Goal: Transaction & Acquisition: Book appointment/travel/reservation

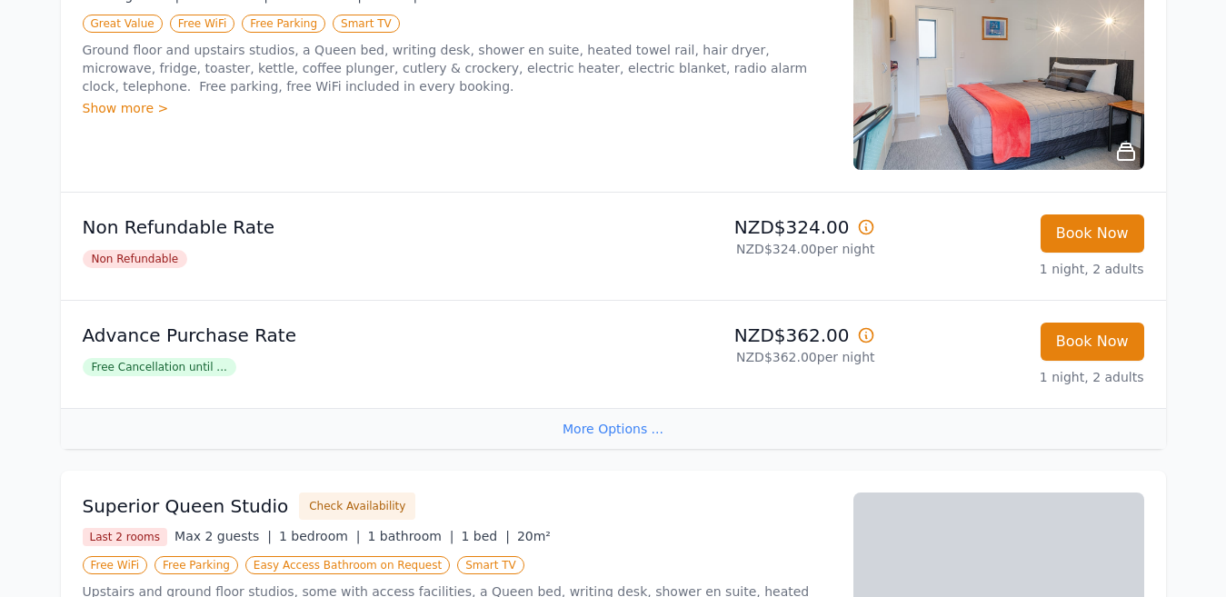
scroll to position [454, 0]
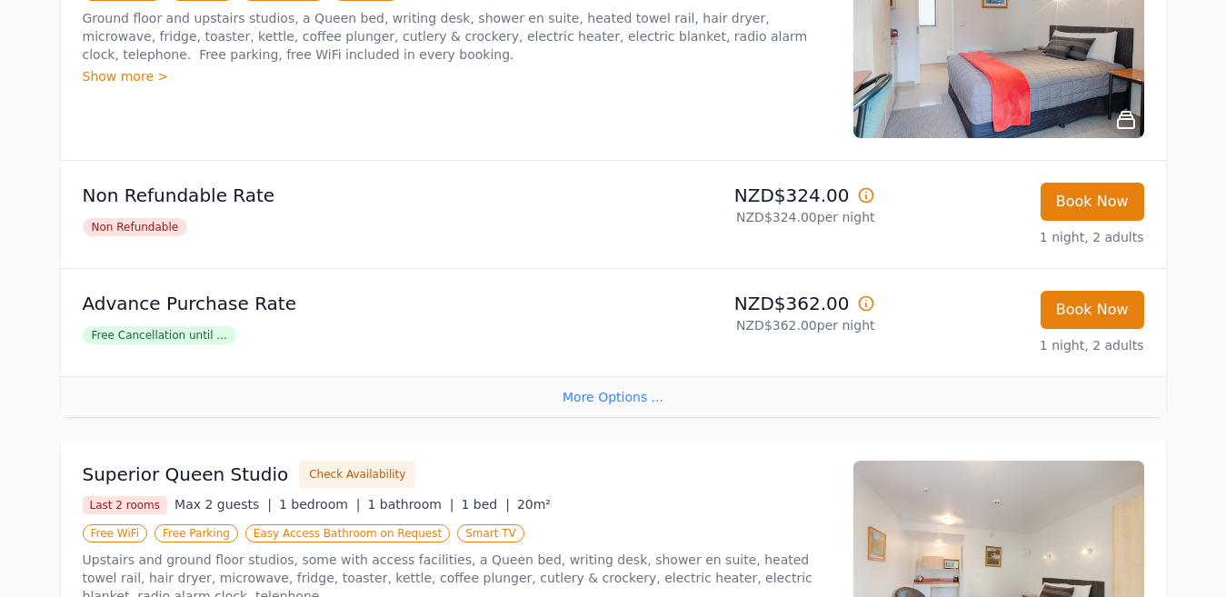
click at [619, 398] on div "More Options ..." at bounding box center [613, 396] width 1105 height 41
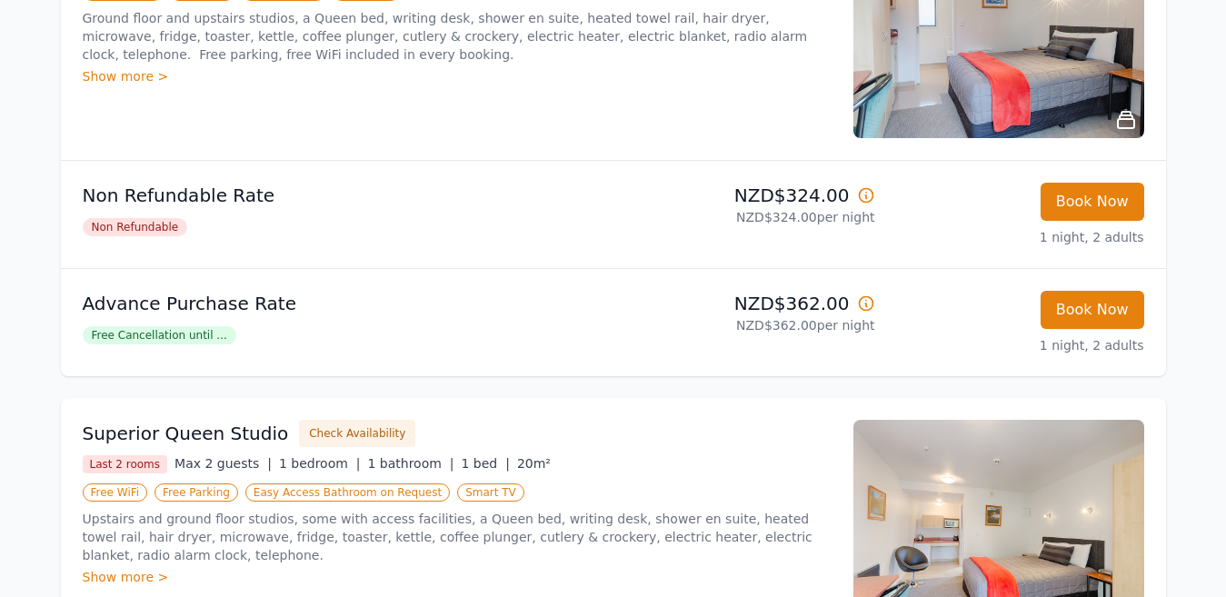
scroll to position [364, 0]
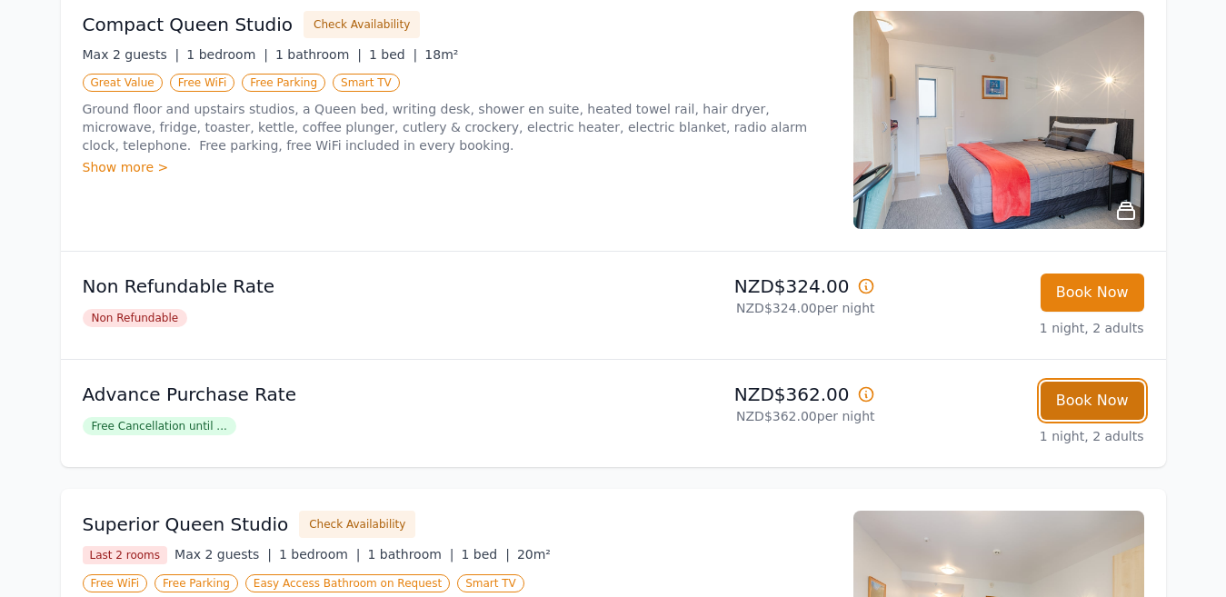
click at [1056, 396] on button "Book Now" at bounding box center [1093, 401] width 104 height 38
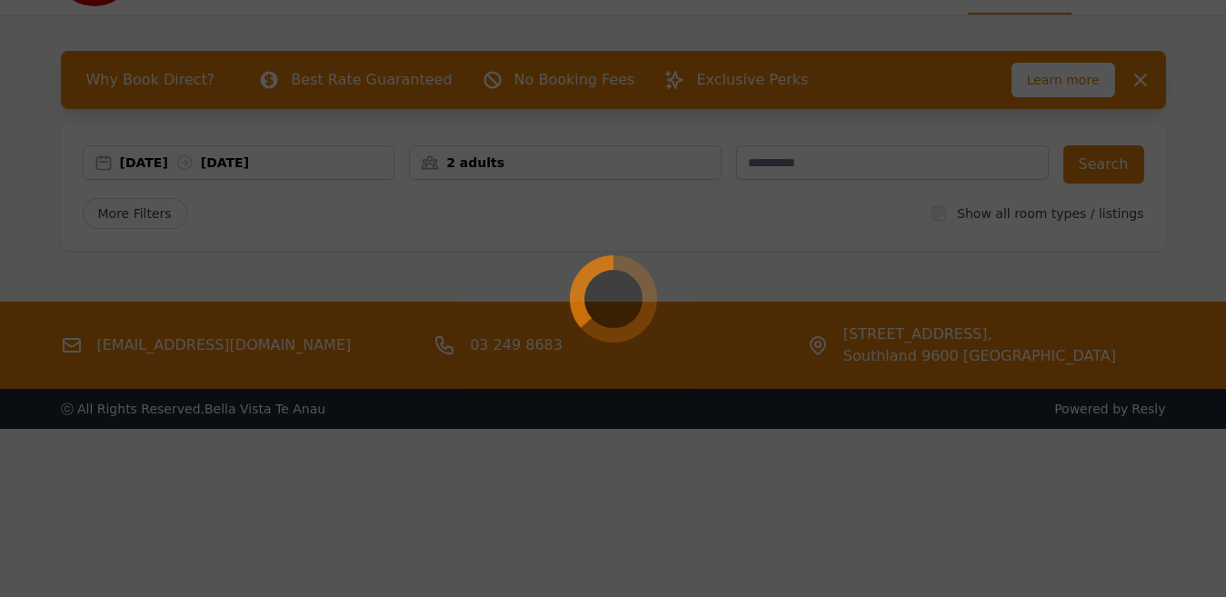
scroll to position [87, 0]
select select "**"
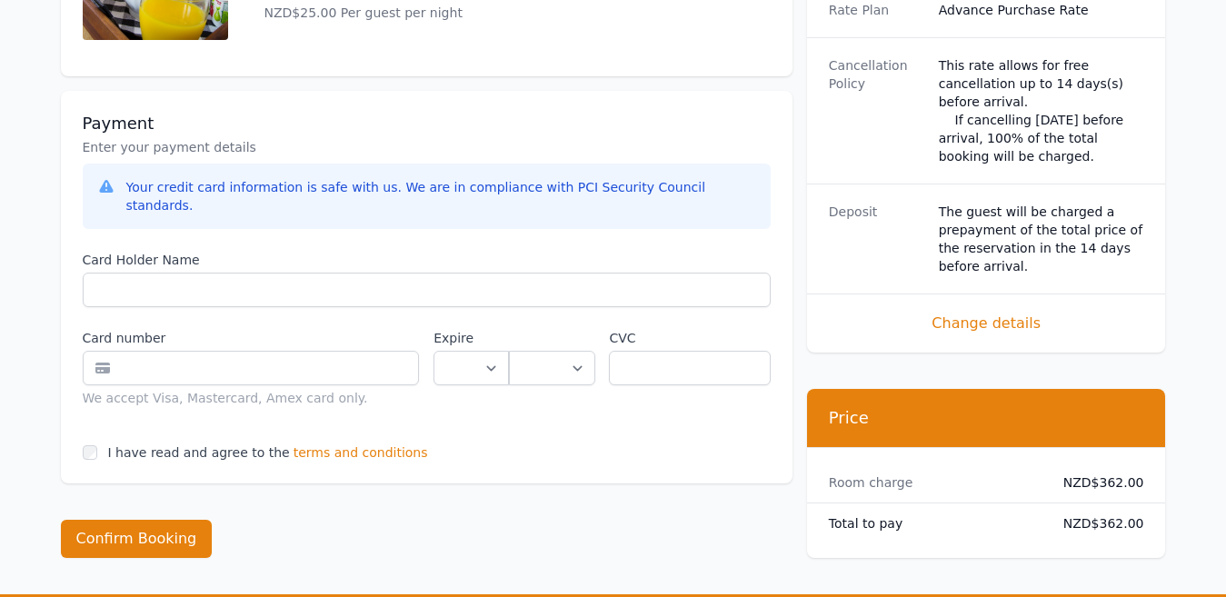
scroll to position [1091, 0]
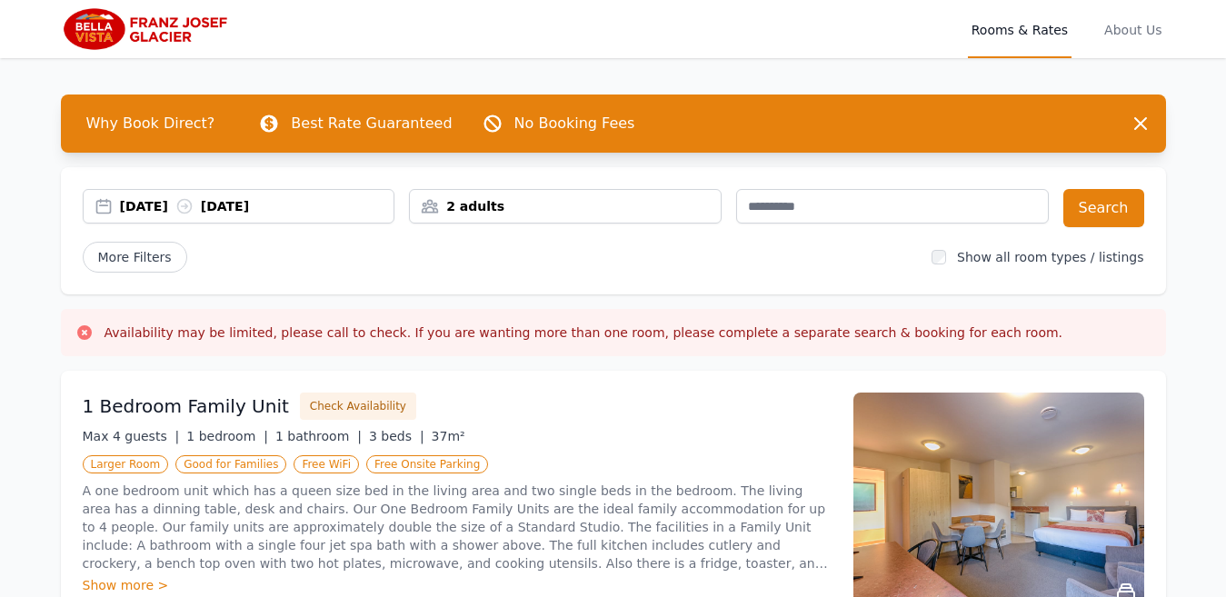
click at [274, 216] on div "[DATE] [DATE]" at bounding box center [239, 206] width 313 height 35
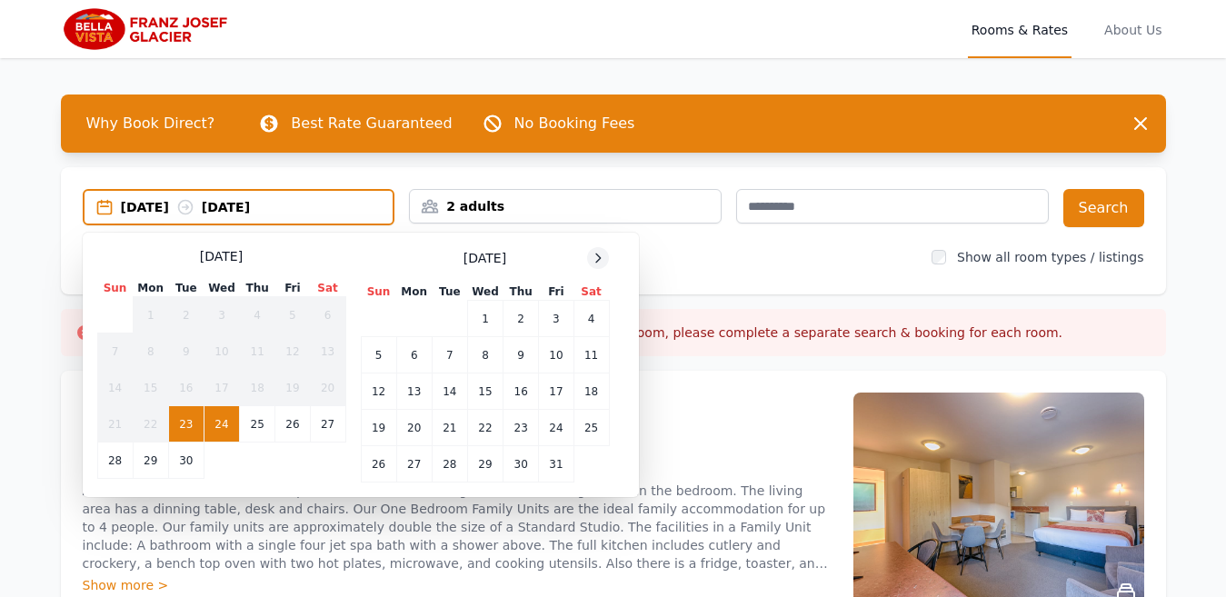
click at [601, 258] on icon at bounding box center [598, 258] width 5 height 8
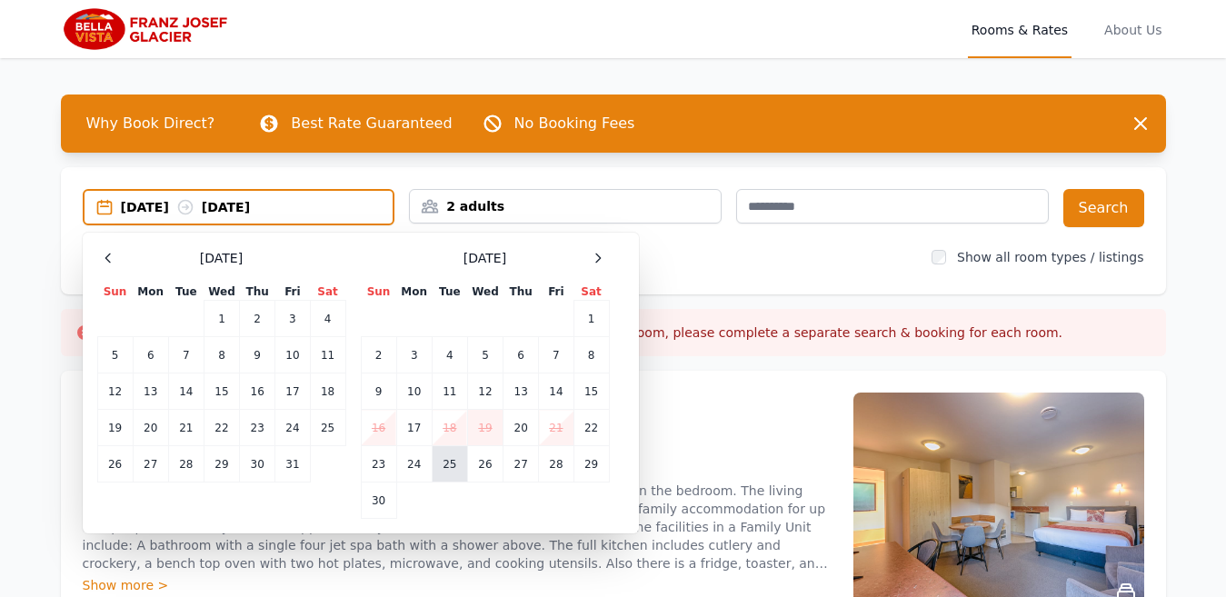
click at [463, 467] on td "25" at bounding box center [449, 464] width 35 height 36
click at [488, 468] on td "26" at bounding box center [484, 464] width 35 height 36
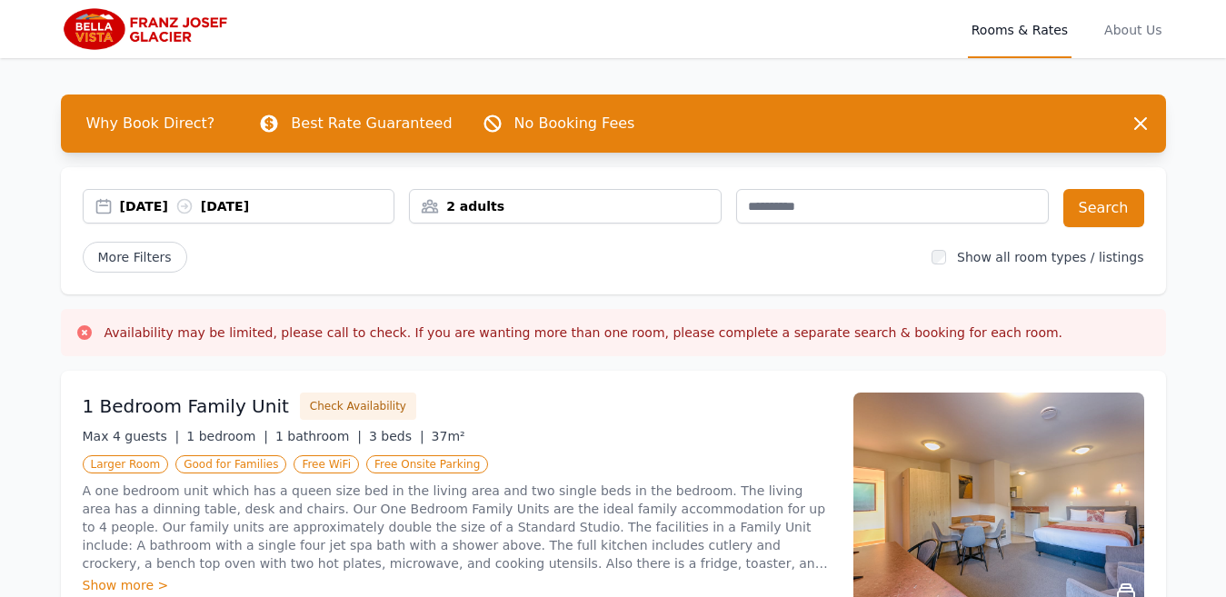
click at [293, 219] on div "[DATE] [DATE]" at bounding box center [239, 206] width 313 height 35
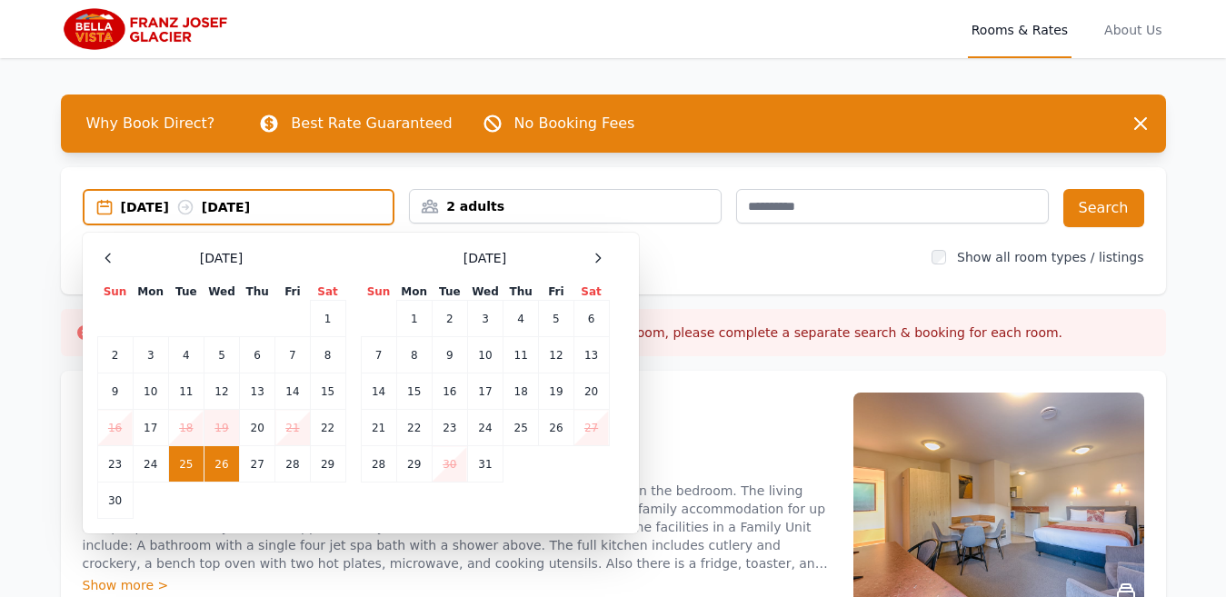
click at [216, 456] on td "26" at bounding box center [221, 464] width 35 height 36
drag, startPoint x: 249, startPoint y: 461, endPoint x: 259, endPoint y: 461, distance: 10.0
click at [250, 461] on td "27" at bounding box center [257, 464] width 35 height 36
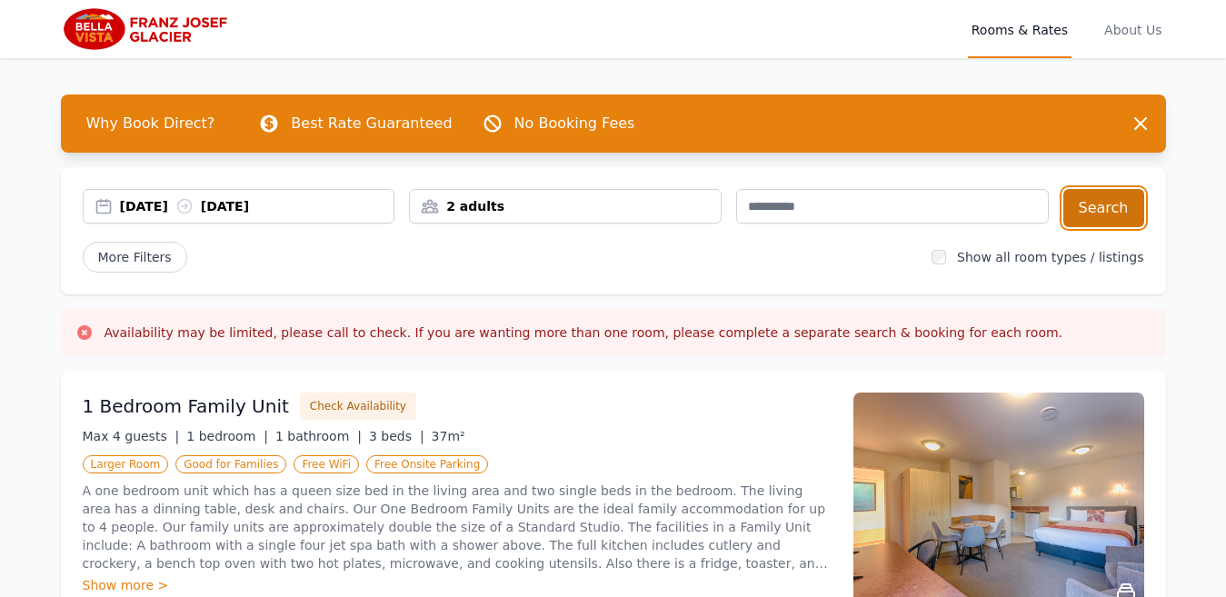
click at [1137, 196] on button "Search" at bounding box center [1103, 208] width 81 height 38
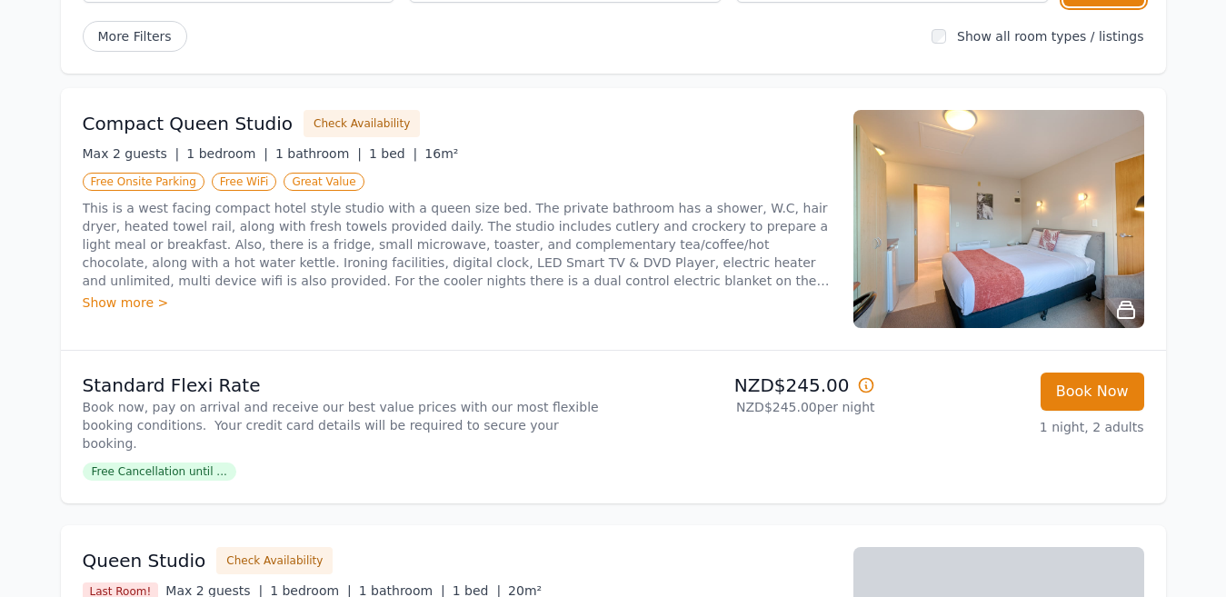
scroll to position [182, 0]
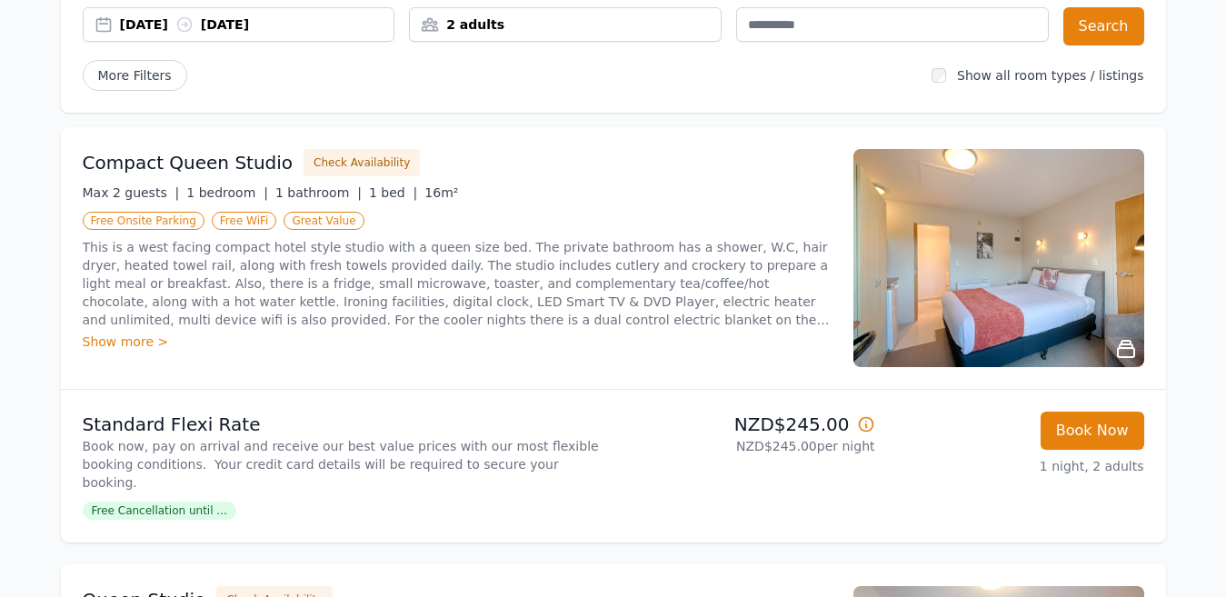
click at [561, 137] on div "Compact Queen Studio Check Availability Max 2 guests | 1 bedroom | 1 bathroom |…" at bounding box center [613, 258] width 1105 height 262
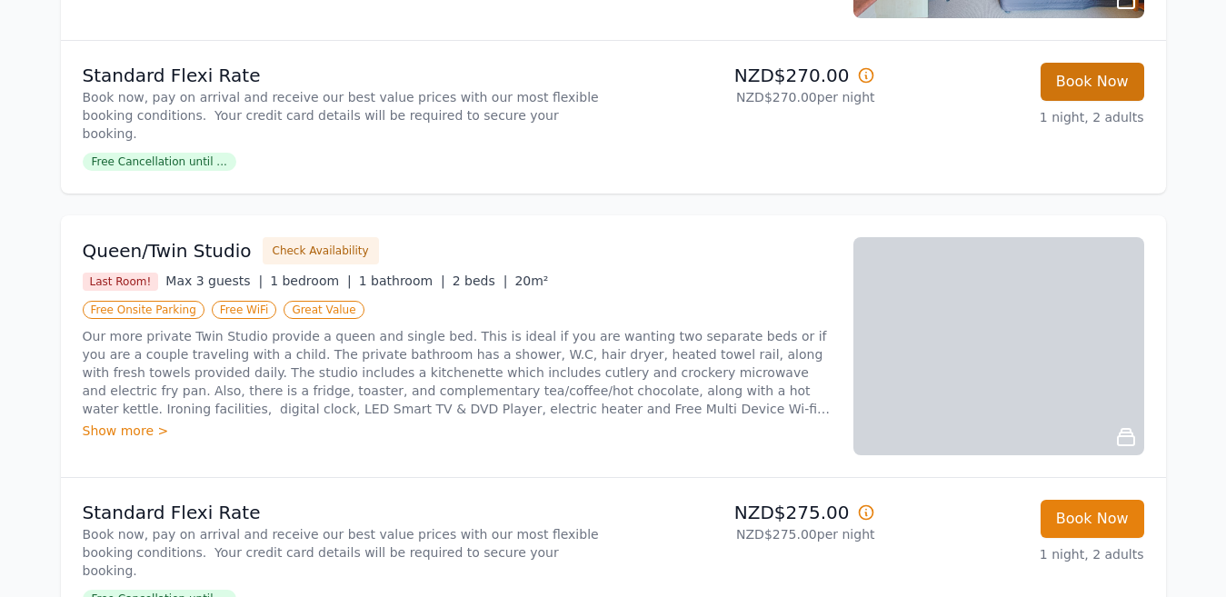
scroll to position [1000, 0]
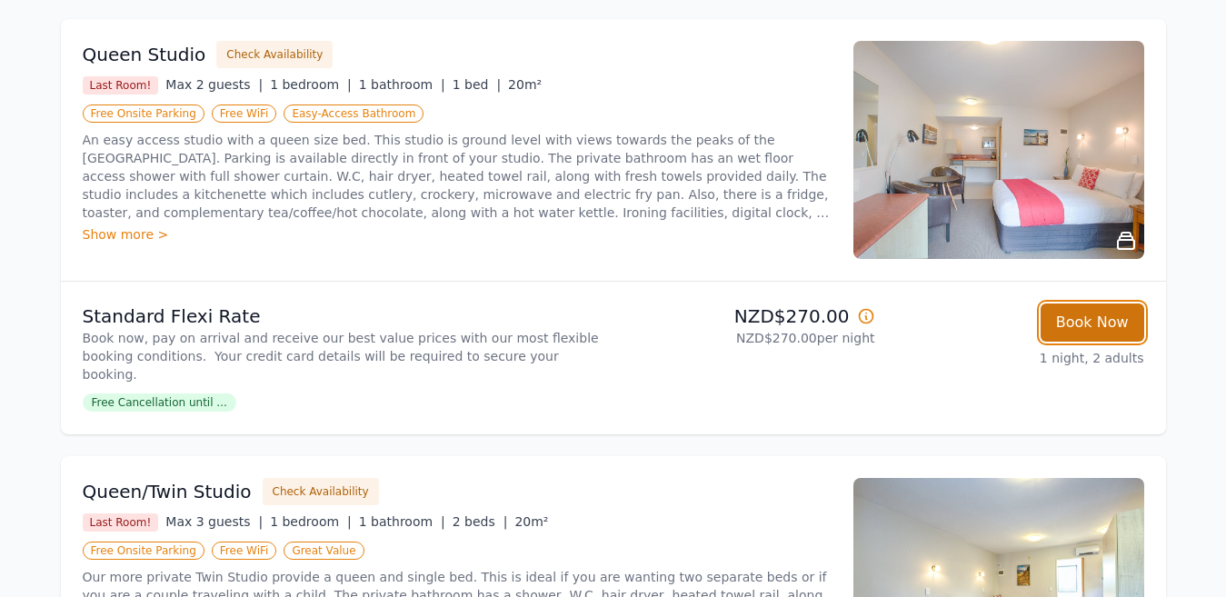
click at [1106, 307] on button "Book Now" at bounding box center [1093, 323] width 104 height 38
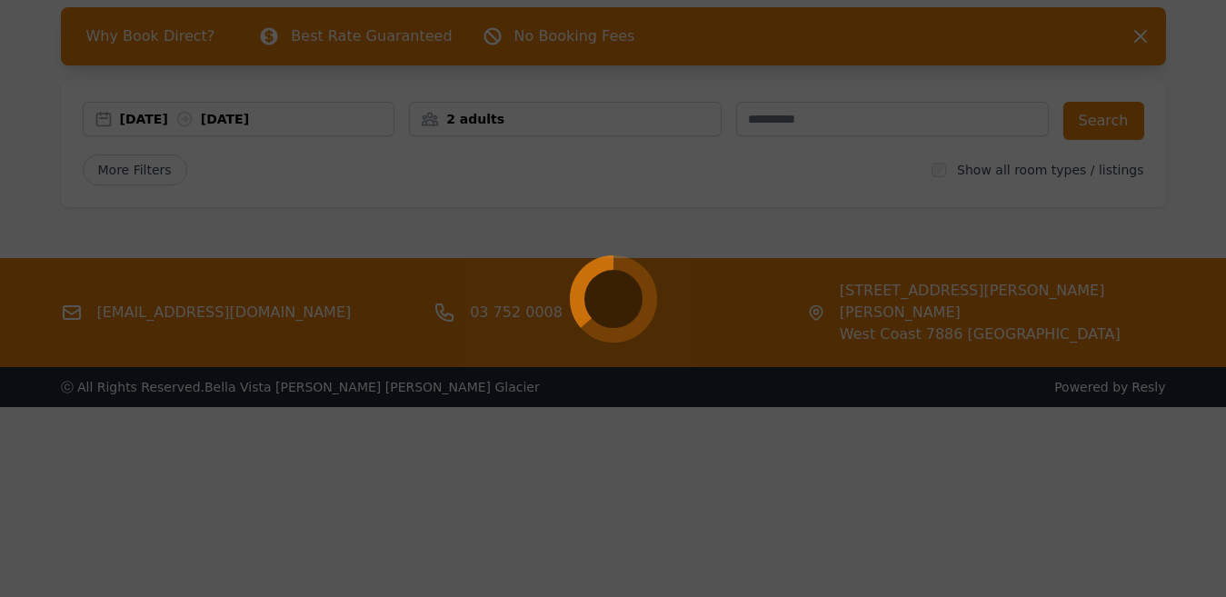
scroll to position [87, 0]
select select "**"
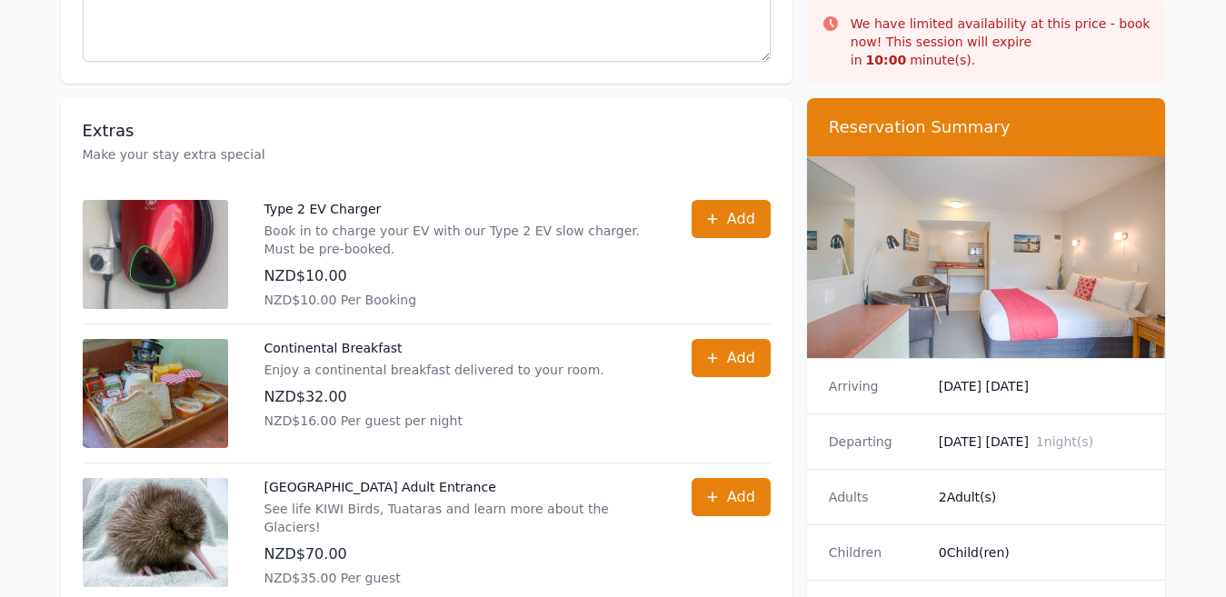
scroll to position [636, 0]
